Goal: Task Accomplishment & Management: Use online tool/utility

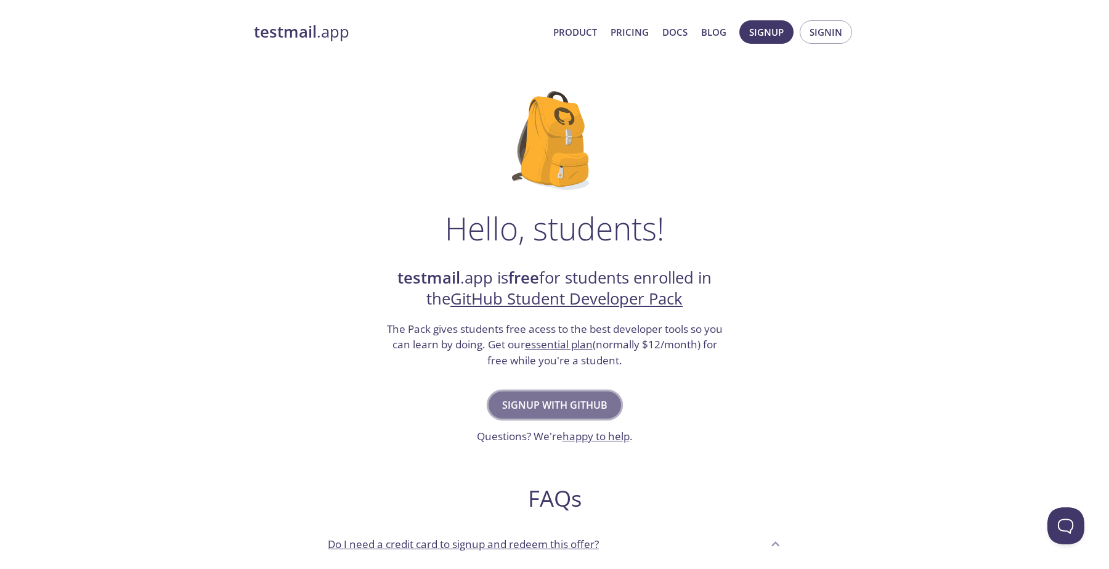
click at [533, 412] on span "Signup with GitHub" at bounding box center [554, 404] width 105 height 17
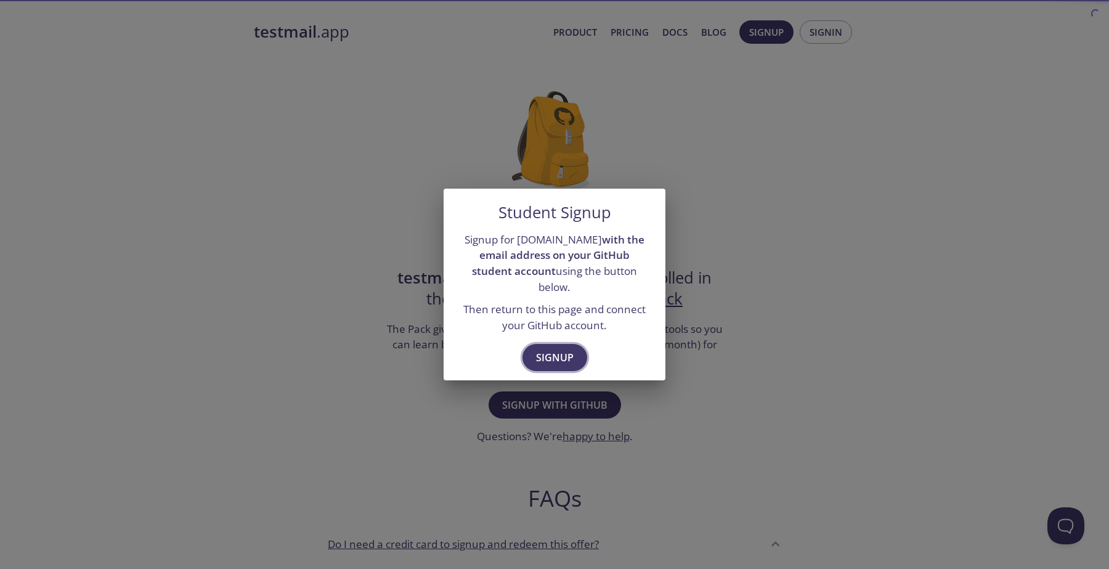
click at [553, 351] on span "Signup" at bounding box center [555, 357] width 38 height 17
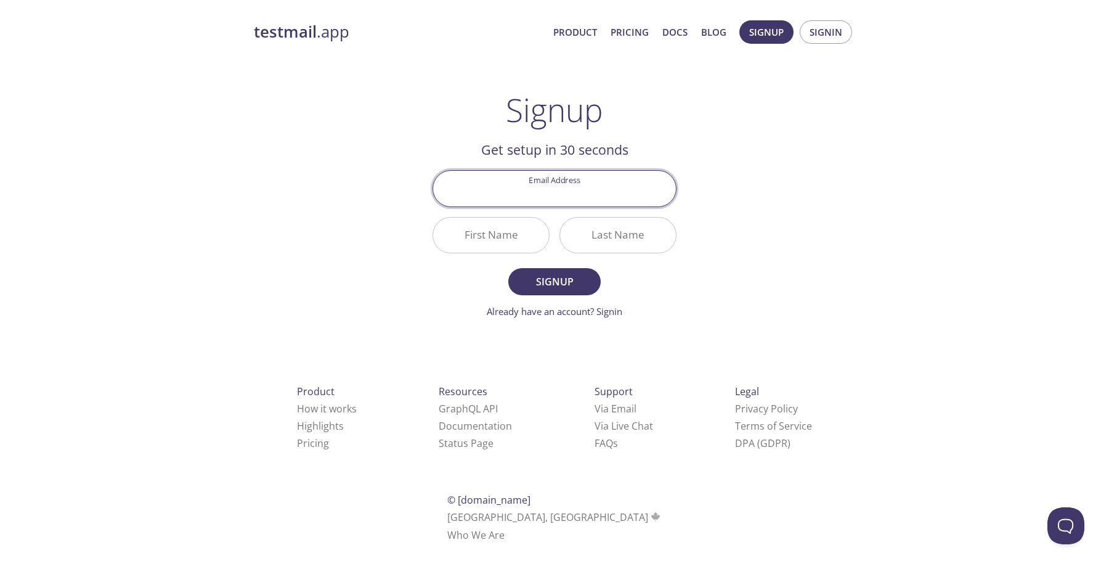
click at [530, 192] on input "Email Address" at bounding box center [554, 188] width 243 height 35
type input "[EMAIL_ADDRESS][DOMAIN_NAME]"
type input "Fabuio"
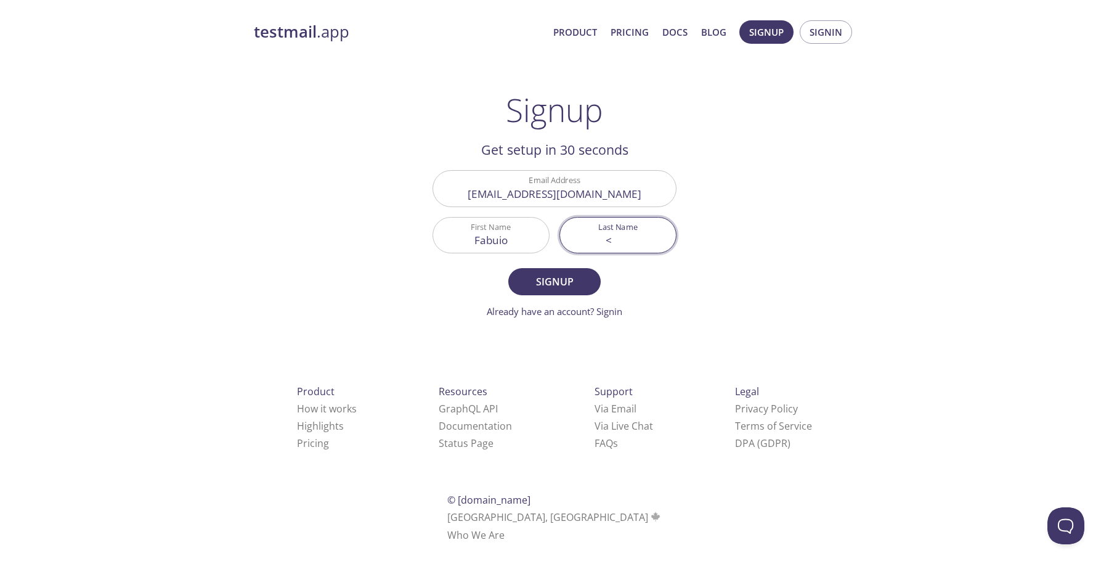
type input "<"
click at [510, 240] on input "Fabuio" at bounding box center [491, 234] width 116 height 35
type input "[PERSON_NAME]"
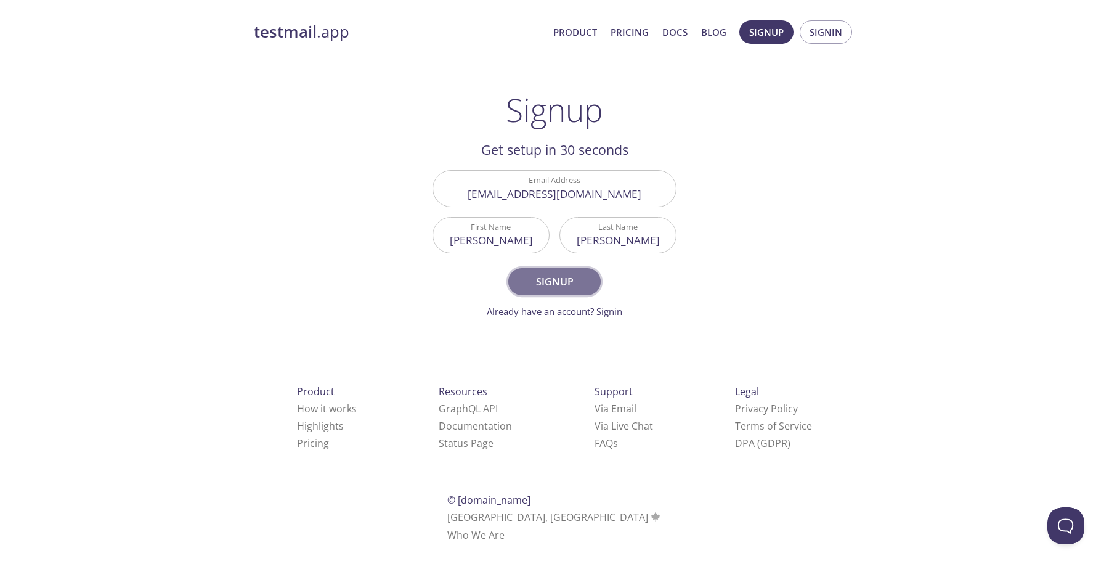
click at [530, 275] on span "Signup" at bounding box center [554, 281] width 65 height 17
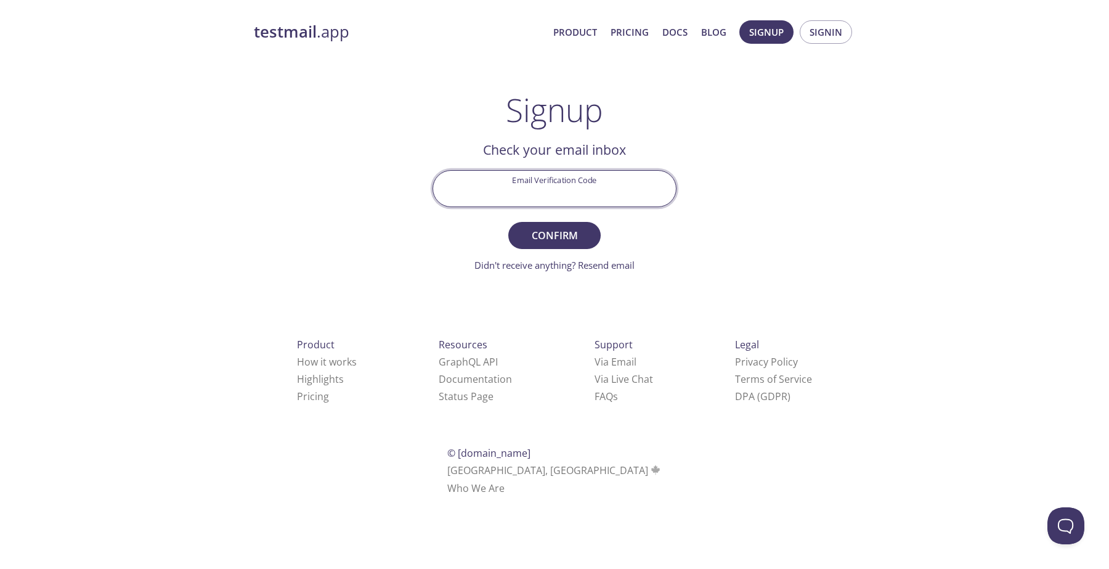
click at [587, 189] on input "Email Verification Code" at bounding box center [554, 188] width 243 height 35
paste input "4KSAQ1N"
type input "4KSAQ1N"
click at [567, 225] on button "Confirm" at bounding box center [554, 235] width 92 height 27
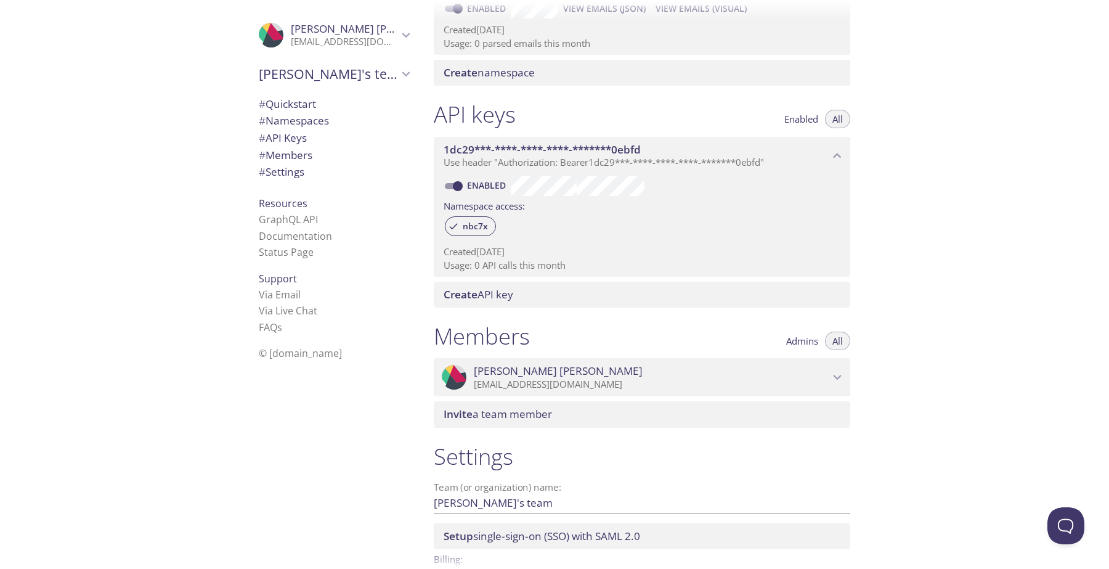
scroll to position [307, 0]
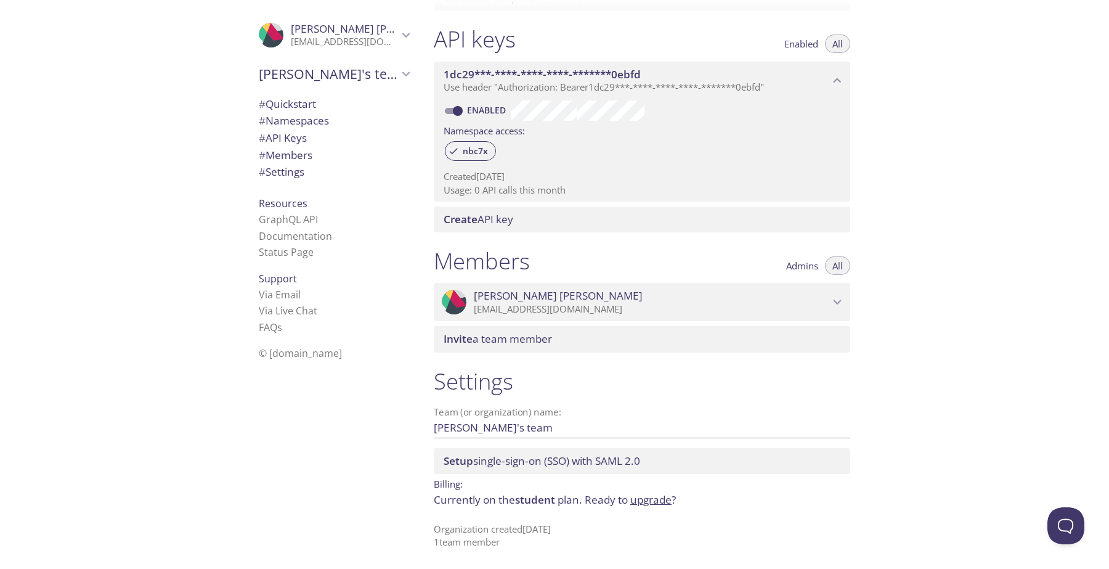
click at [675, 342] on span "Invite a team member" at bounding box center [645, 339] width 402 height 14
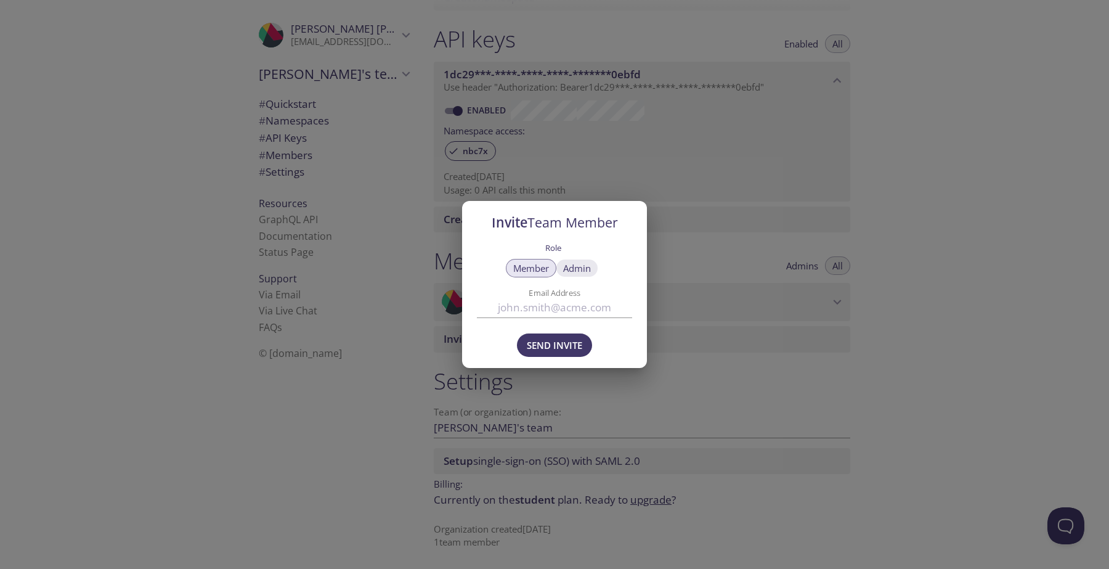
click at [580, 268] on span "Admin" at bounding box center [577, 268] width 28 height 0
click at [703, 383] on div "Invite Team Member Role Member Admin Email Address Send Invite" at bounding box center [554, 284] width 1109 height 569
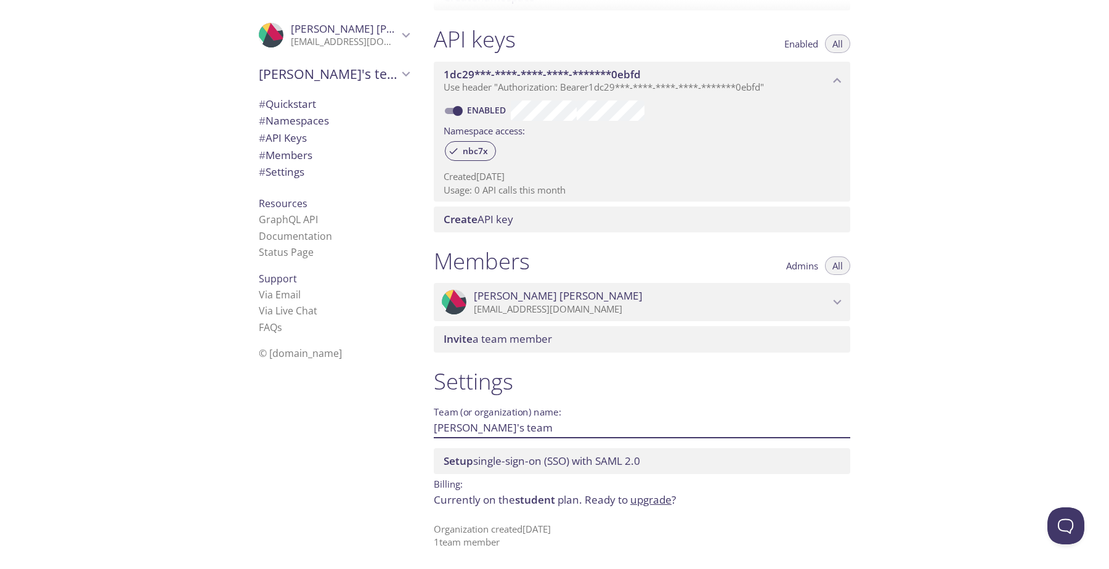
click at [529, 431] on input "Fabio's team" at bounding box center [622, 427] width 377 height 20
type input "SwipeCook"
click at [832, 421] on span "Save" at bounding box center [830, 427] width 33 height 15
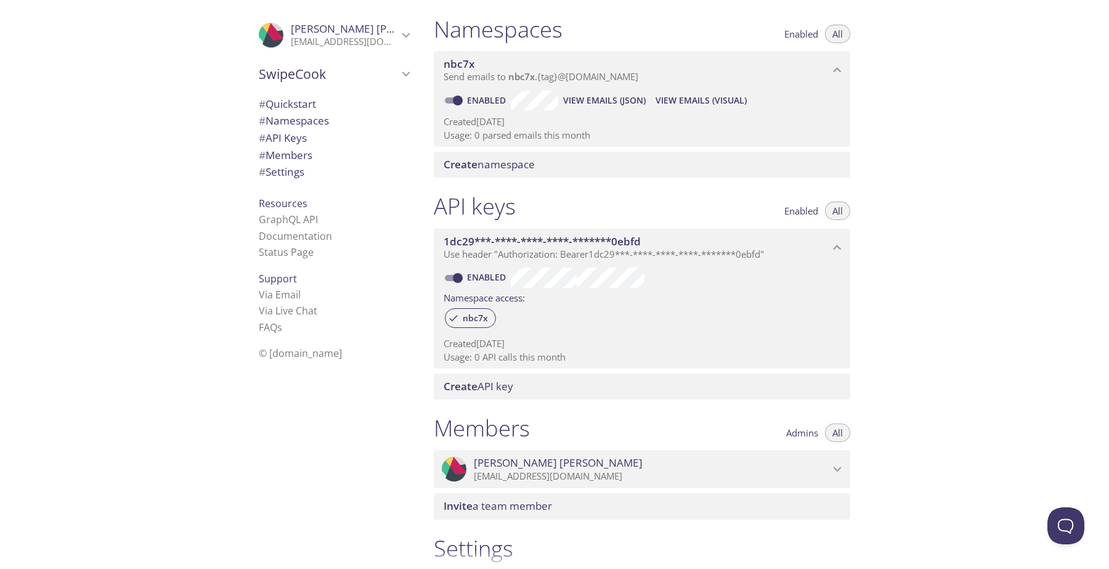
scroll to position [136, 0]
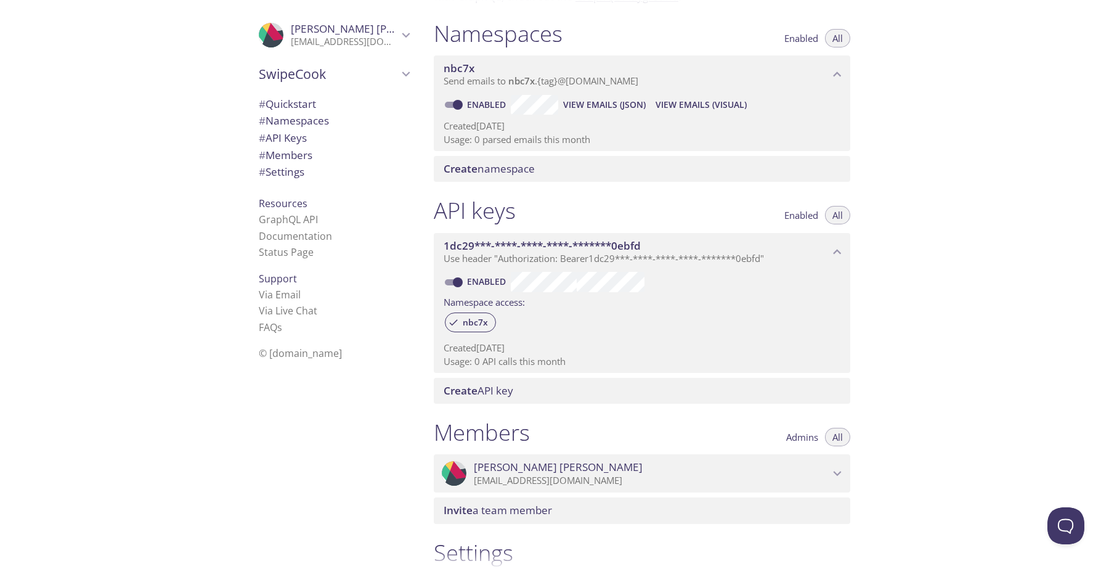
click at [532, 174] on span "Create namespace" at bounding box center [489, 168] width 91 height 14
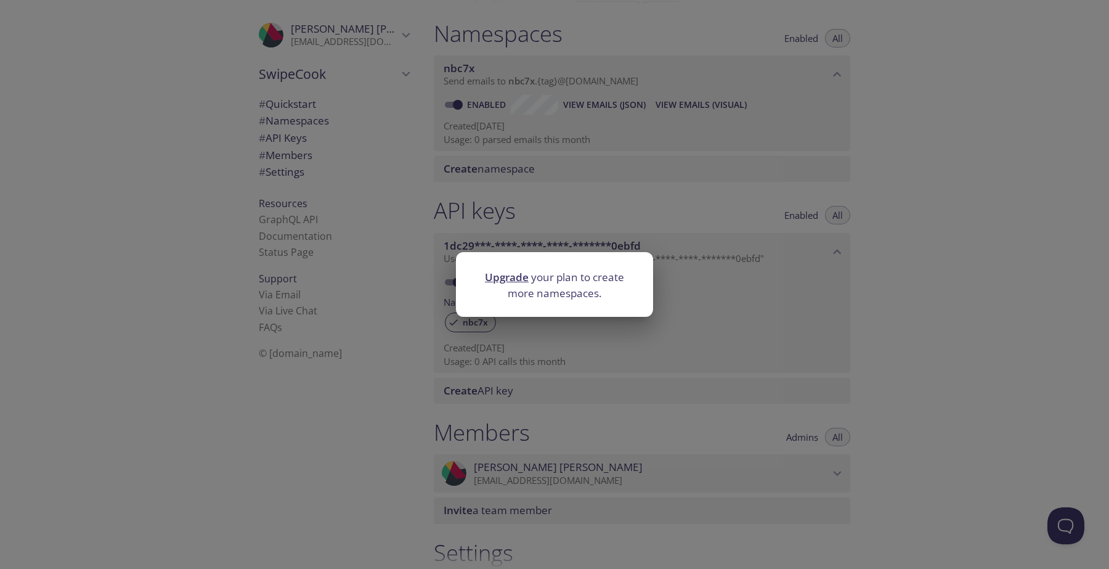
click at [672, 246] on div "Upgrade your plan to create more namespaces." at bounding box center [554, 284] width 1109 height 569
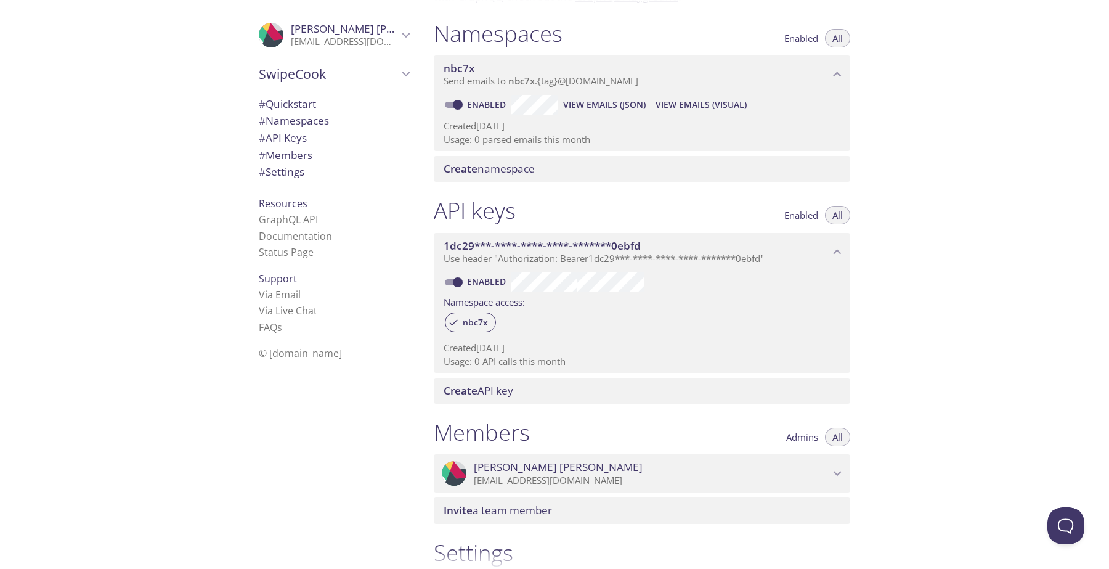
click at [596, 75] on span "nbc7x" at bounding box center [637, 69] width 386 height 14
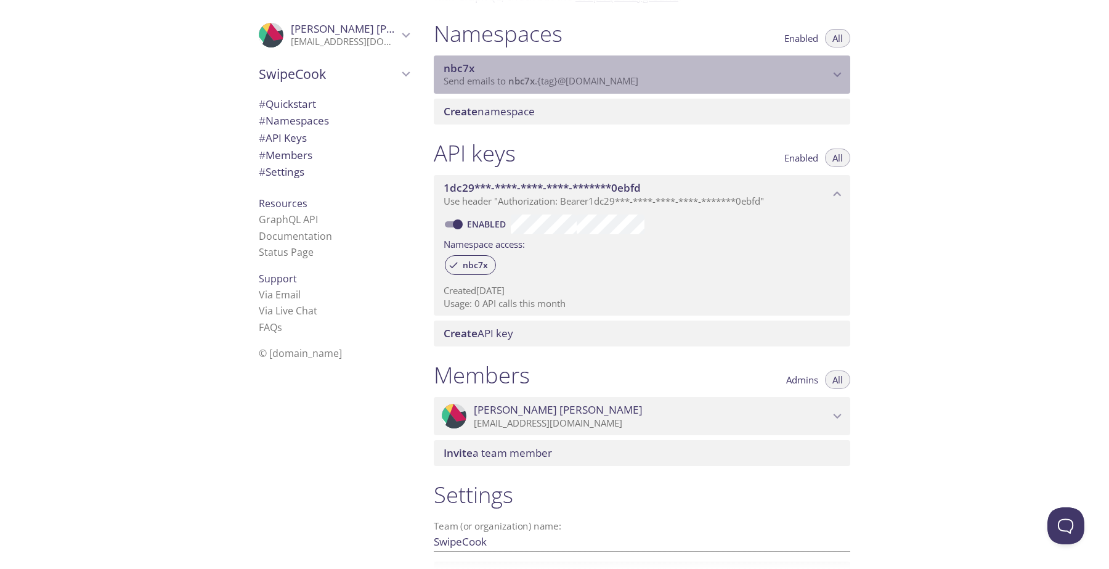
click at [596, 75] on span "nbc7x" at bounding box center [637, 69] width 386 height 14
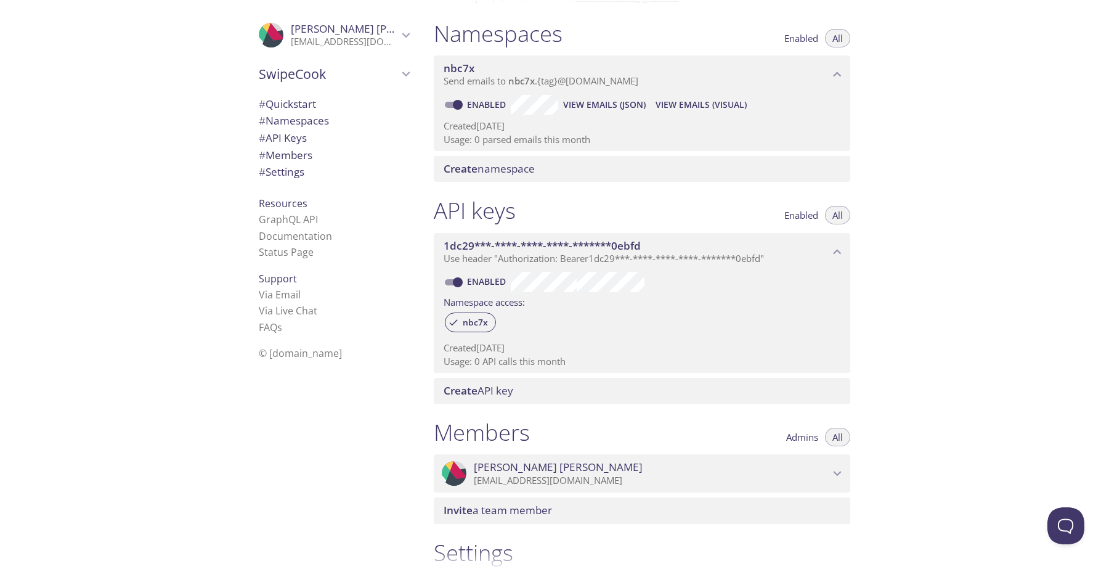
click at [702, 102] on span "View Emails (Visual)" at bounding box center [701, 104] width 91 height 15
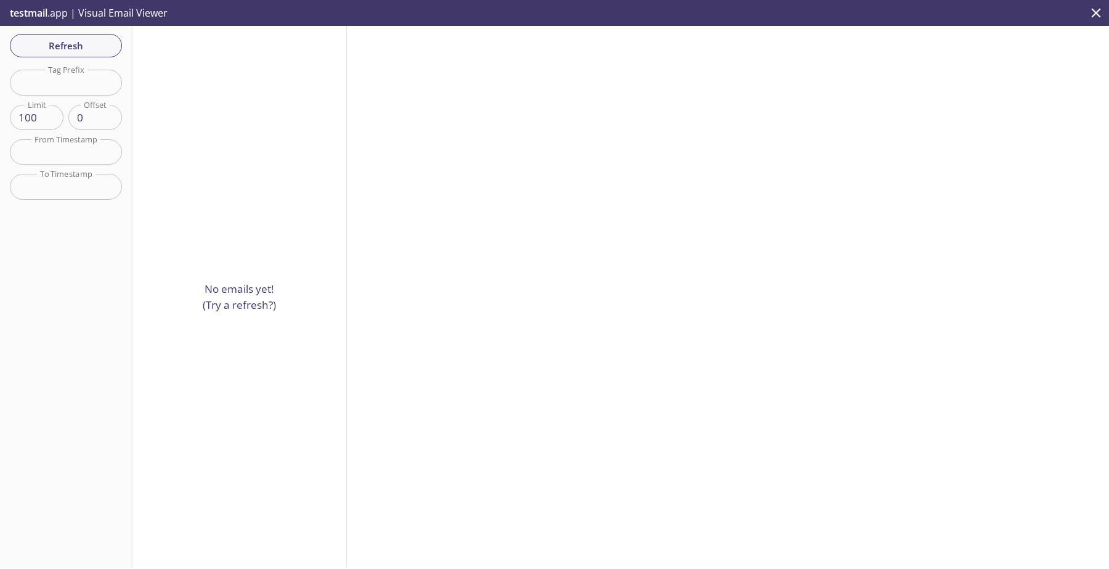
click at [1102, 18] on icon "close" at bounding box center [1096, 13] width 16 height 16
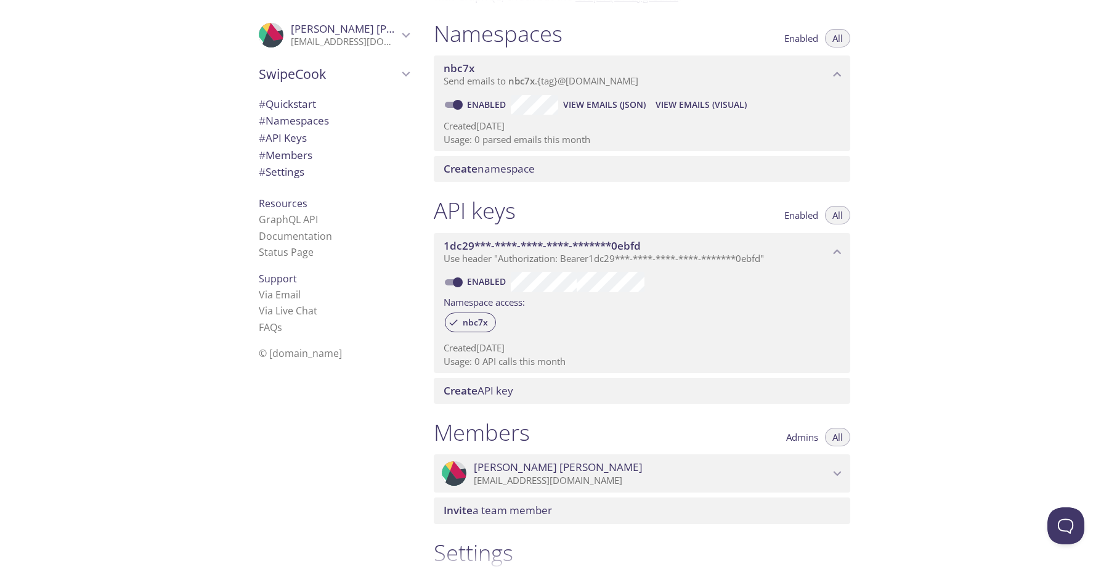
click at [343, 142] on span "# API Keys" at bounding box center [334, 138] width 150 height 16
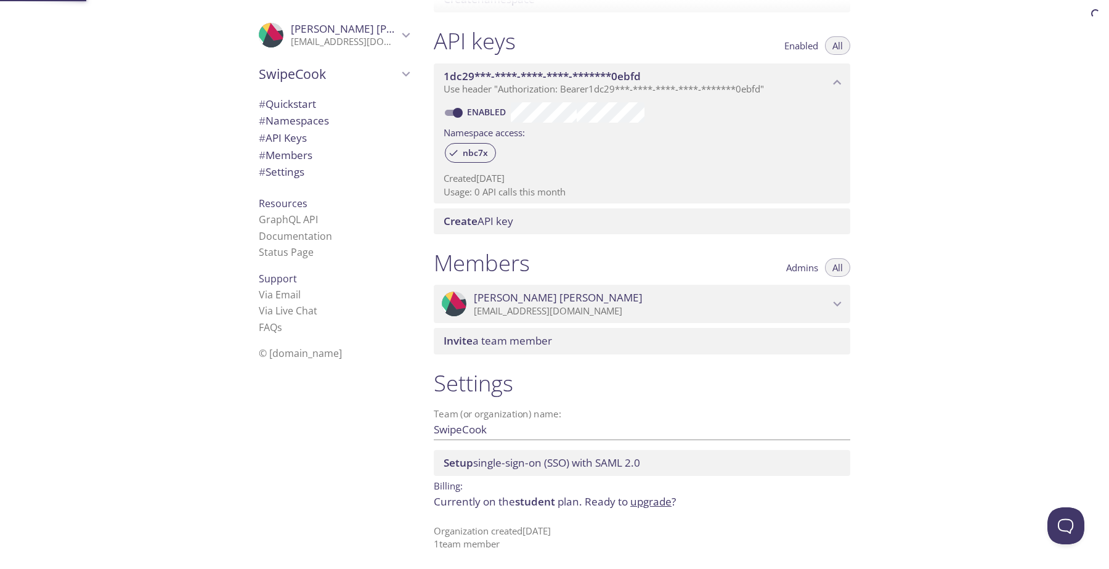
scroll to position [307, 0]
click at [330, 232] on link "Documentation" at bounding box center [295, 236] width 73 height 14
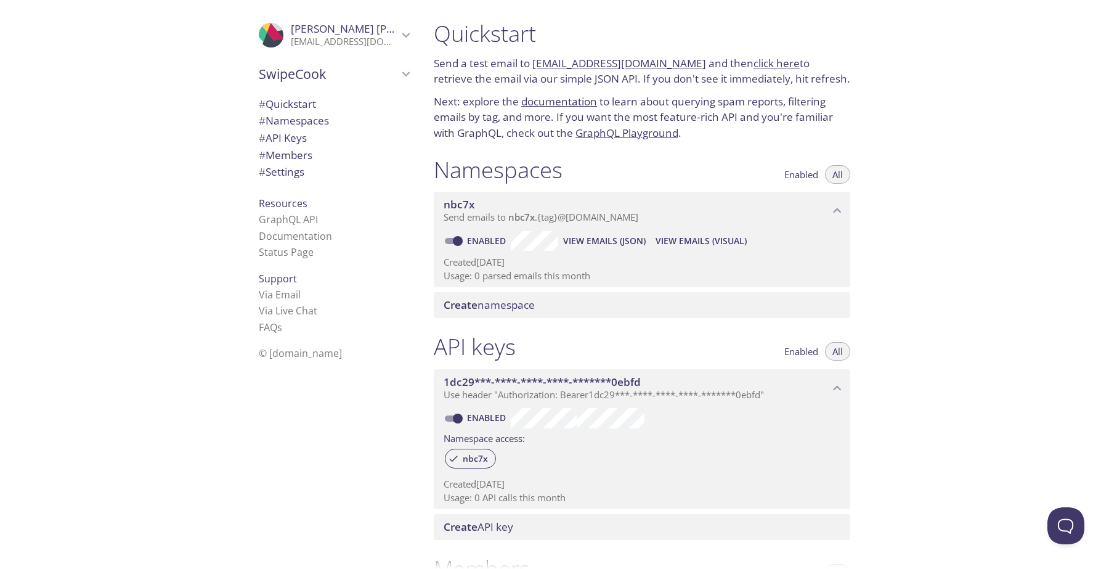
click at [901, 91] on div "Quickstart Send a test email to nbc7x.test@inbox.testmail.app and then click he…" at bounding box center [766, 284] width 685 height 569
click at [756, 66] on link "click here" at bounding box center [776, 63] width 46 height 14
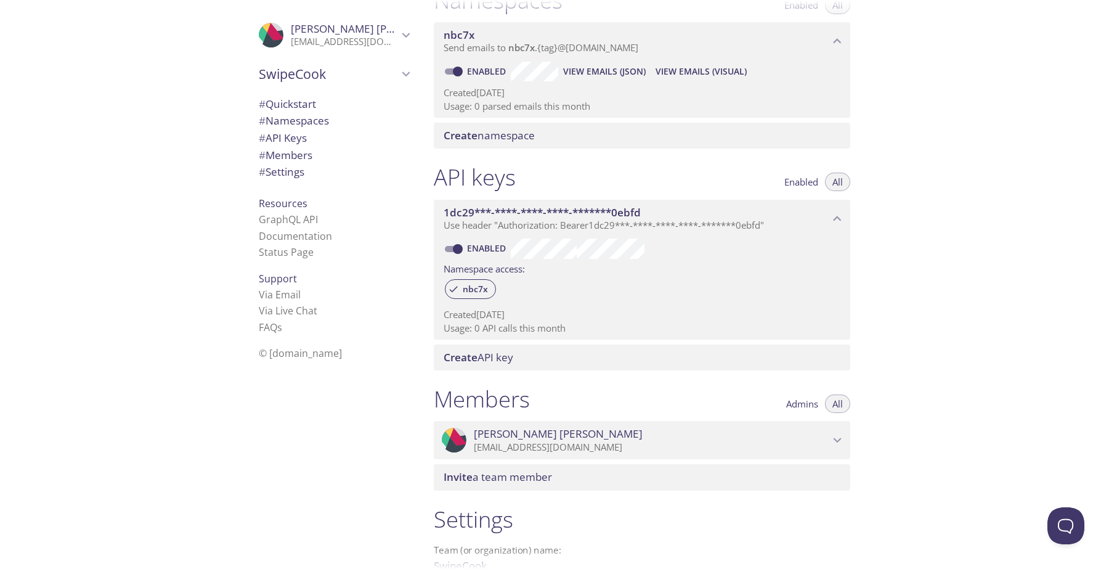
scroll to position [307, 0]
